Goal: Transaction & Acquisition: Purchase product/service

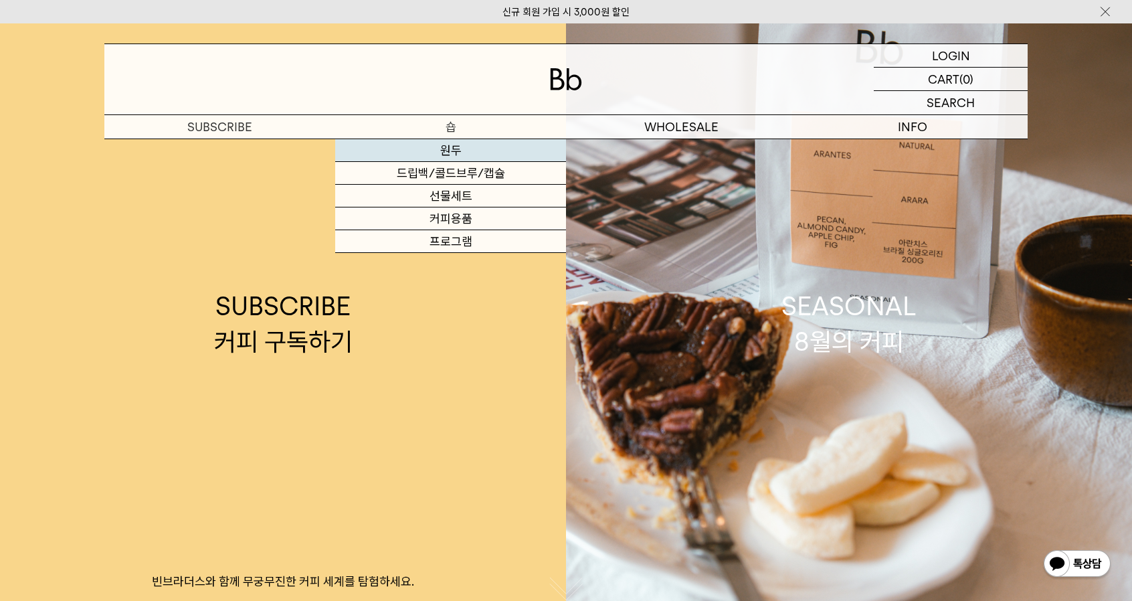
click at [434, 150] on link "원두" at bounding box center [450, 150] width 231 height 23
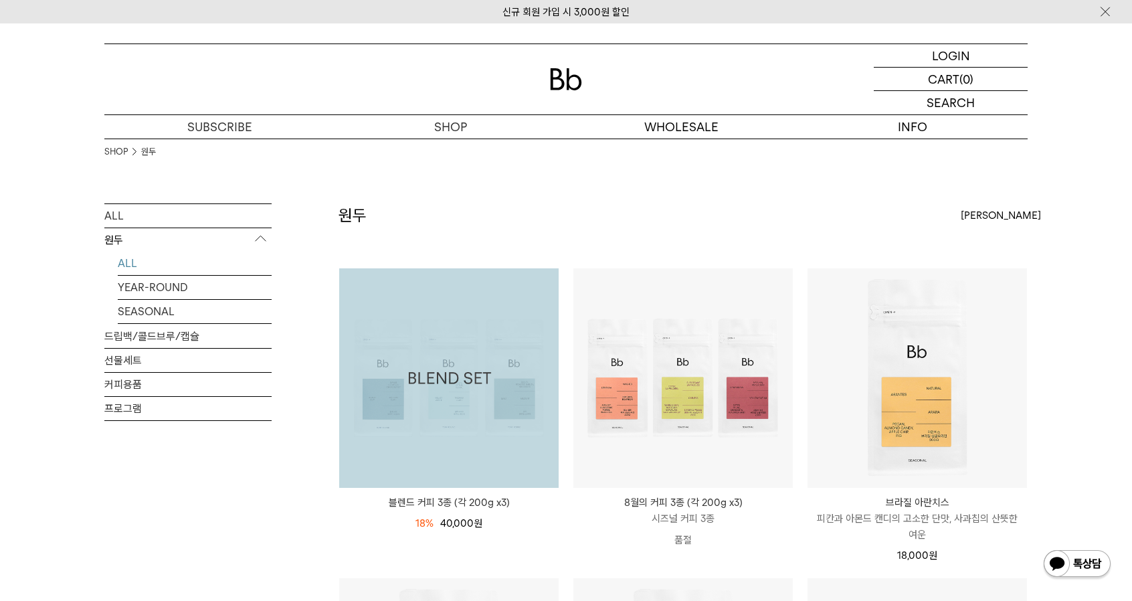
scroll to position [134, 0]
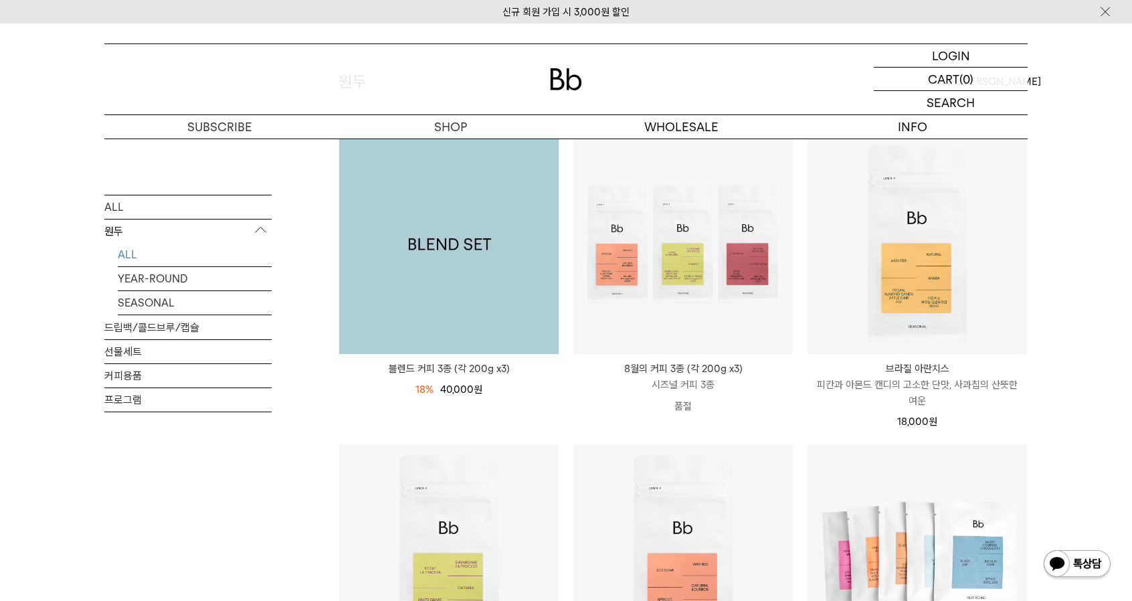
click at [417, 292] on img at bounding box center [448, 243] width 219 height 219
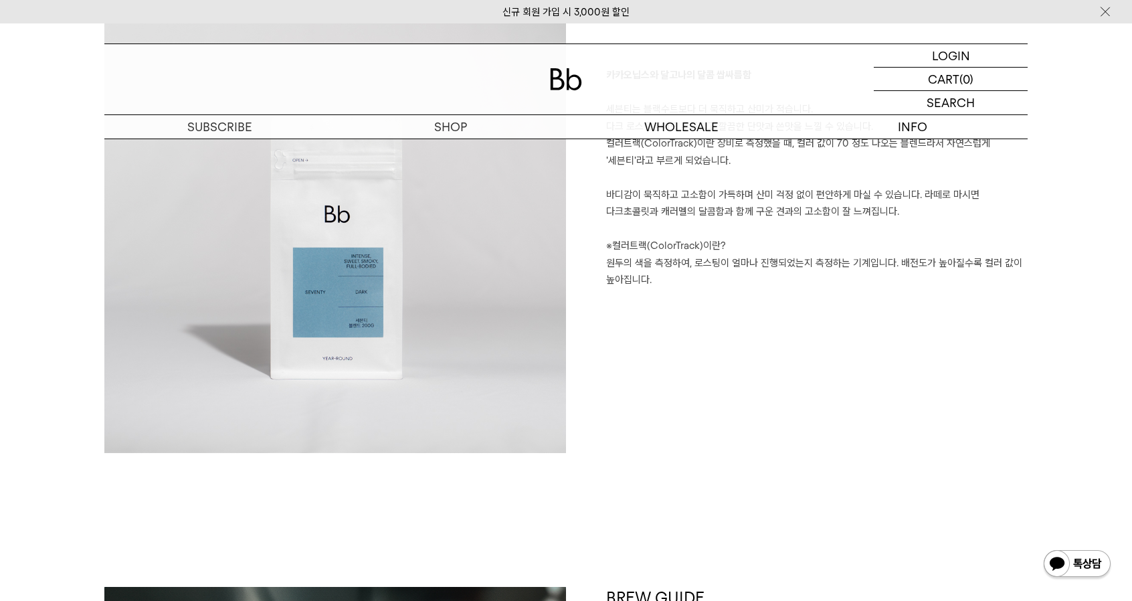
scroll to position [3278, 0]
